Goal: Task Accomplishment & Management: Manage account settings

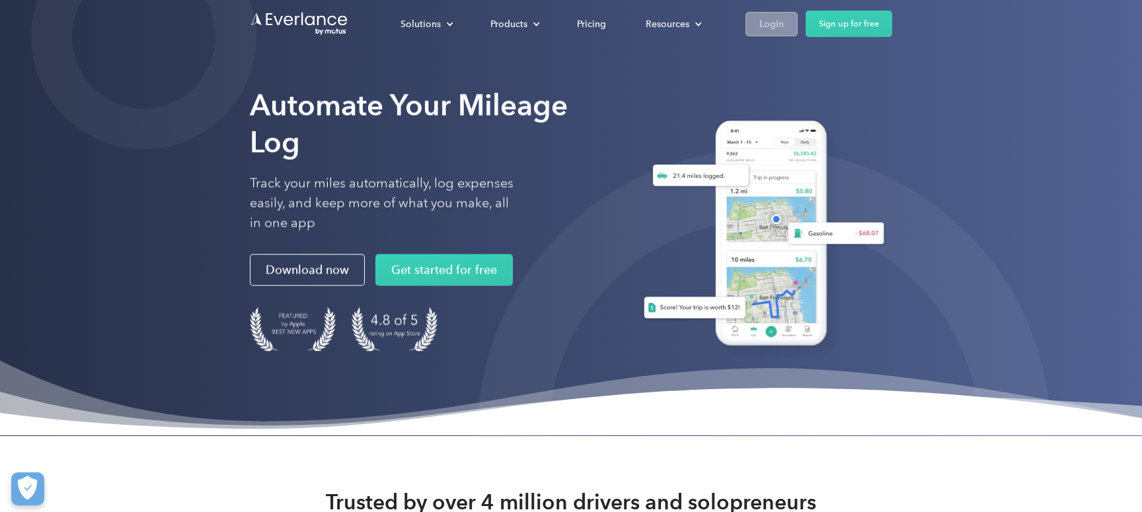
click at [767, 20] on div "Login" at bounding box center [771, 24] width 24 height 17
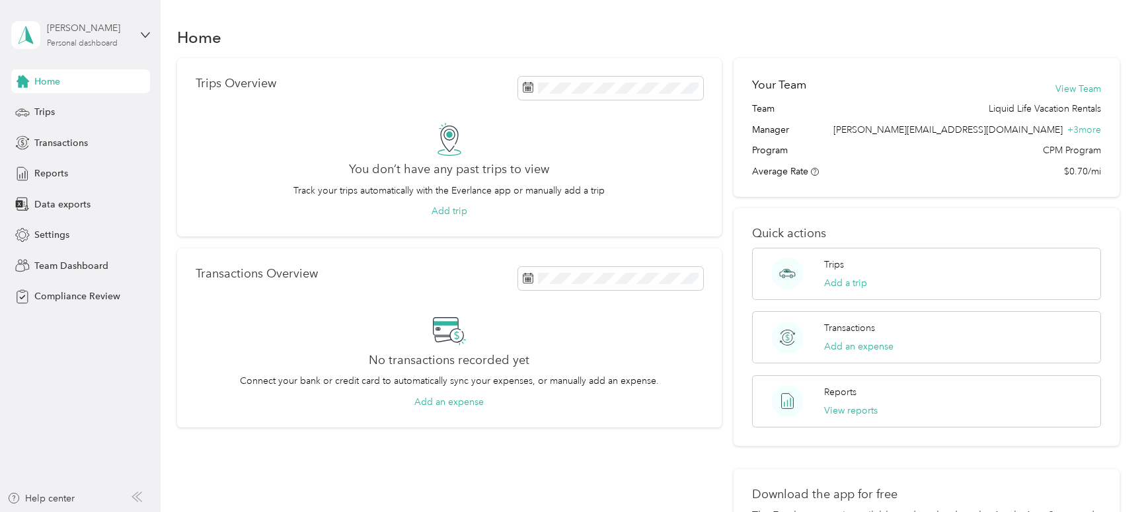
click at [91, 41] on div "Personal dashboard" at bounding box center [82, 44] width 71 height 8
click at [77, 103] on div "Team dashboard" at bounding box center [57, 109] width 71 height 14
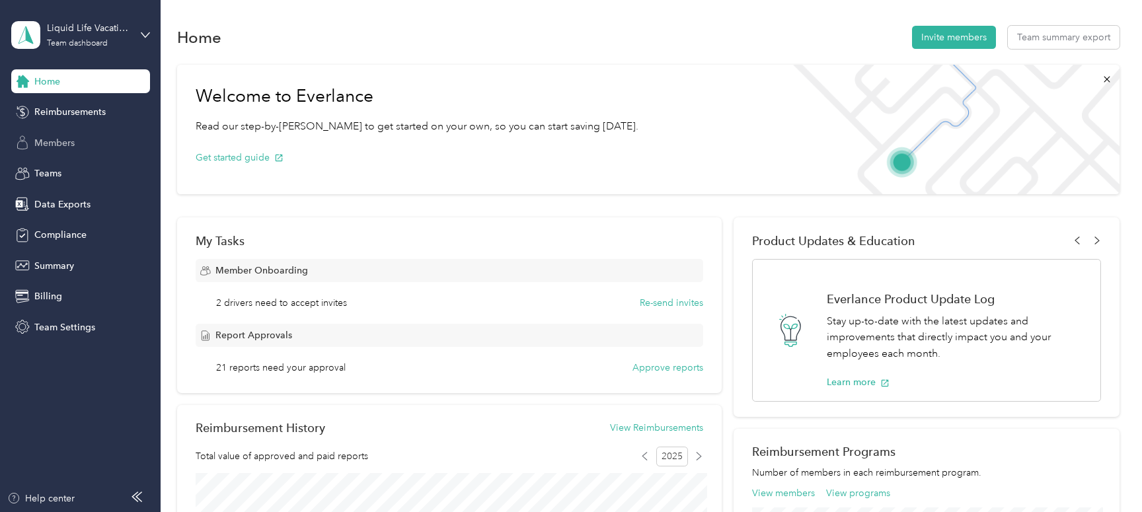
click at [60, 144] on span "Members" at bounding box center [54, 143] width 40 height 14
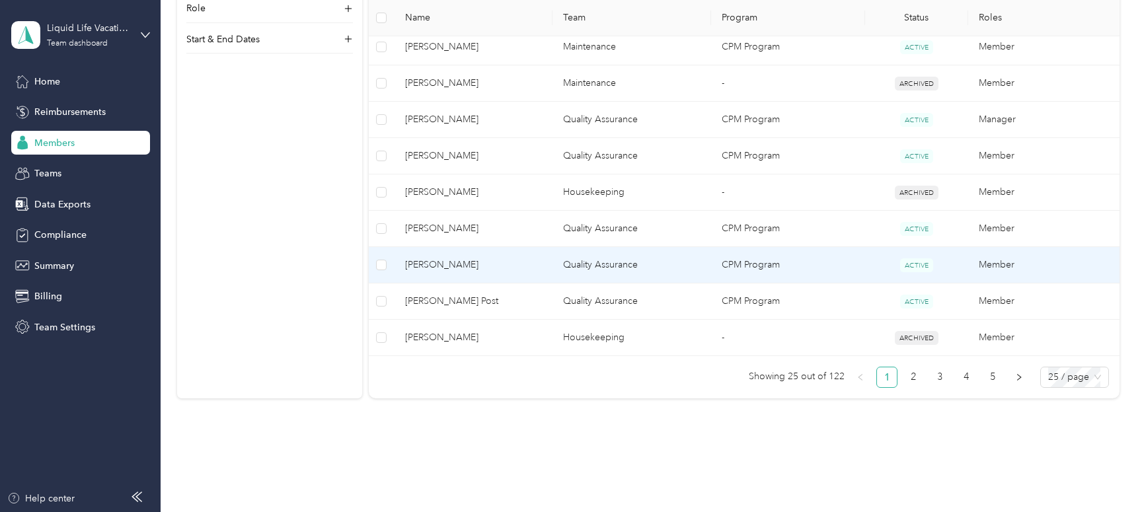
scroll to position [940, 0]
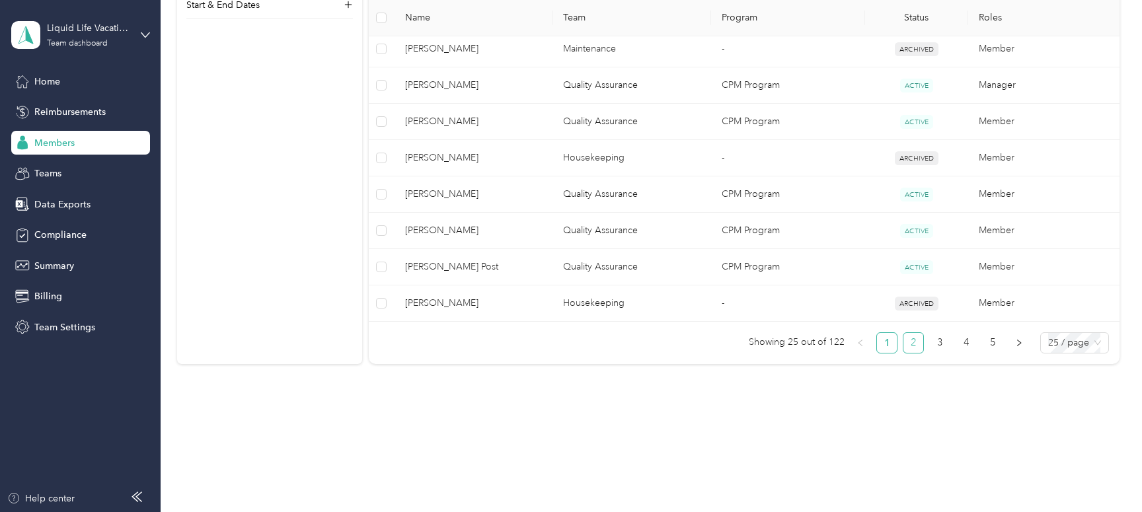
click at [923, 344] on link "2" at bounding box center [913, 343] width 20 height 20
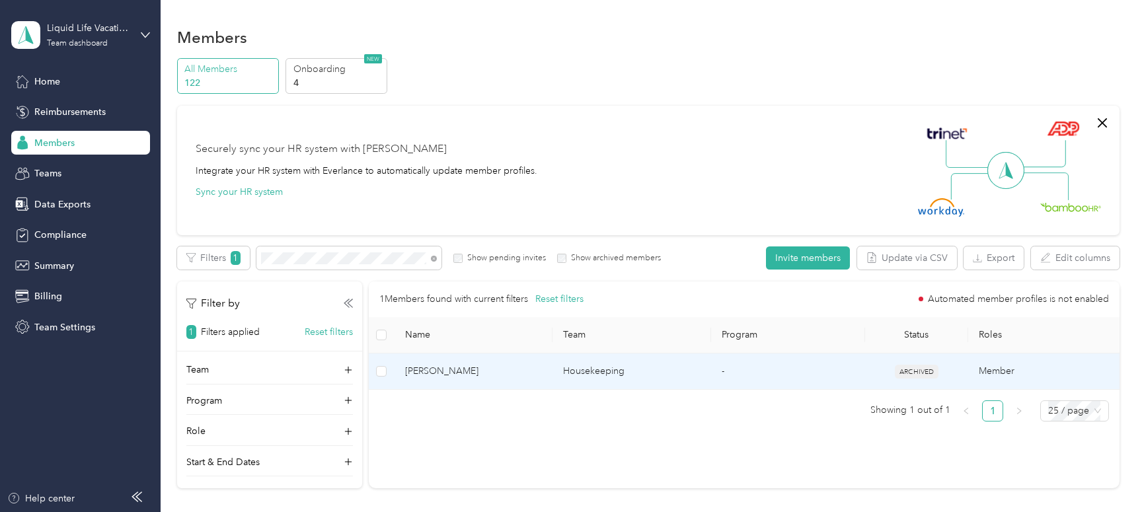
click at [433, 375] on span "[PERSON_NAME]" at bounding box center [473, 371] width 137 height 15
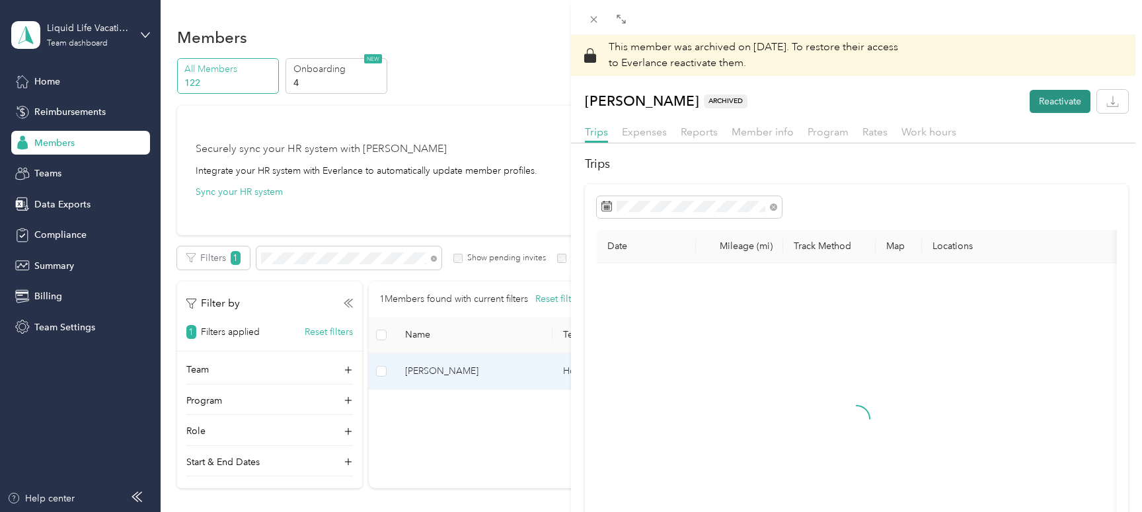
click at [1055, 98] on button "Reactivate" at bounding box center [1060, 101] width 61 height 23
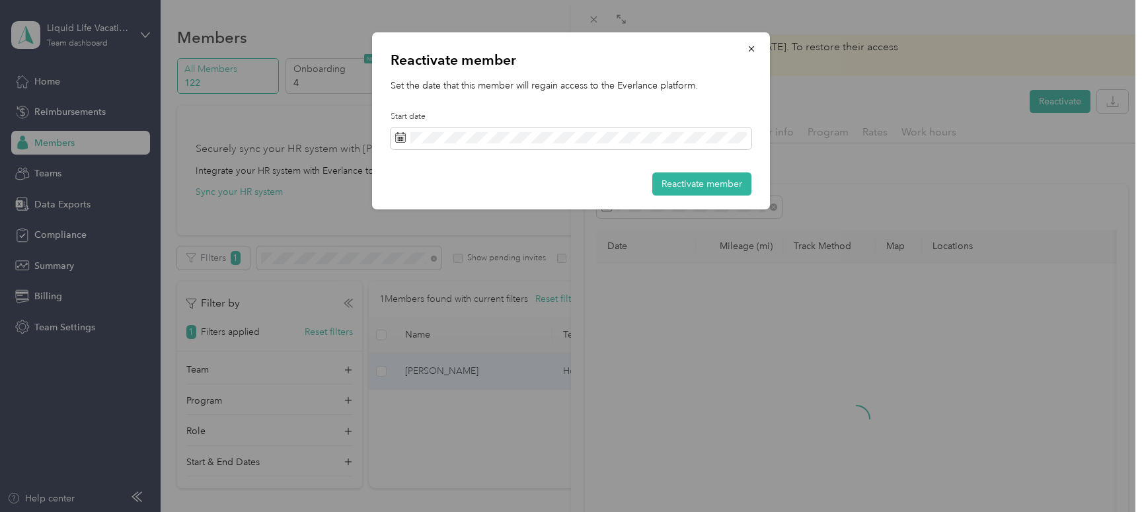
click at [683, 181] on button "Reactivate member" at bounding box center [701, 183] width 99 height 23
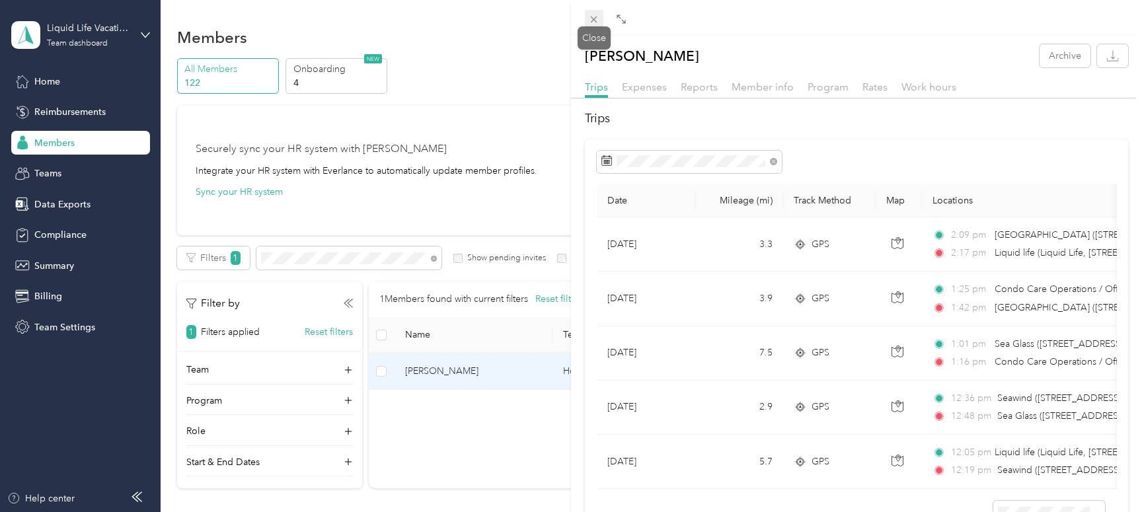
click at [597, 17] on icon at bounding box center [593, 19] width 11 height 11
